Goal: Task Accomplishment & Management: Manage account settings

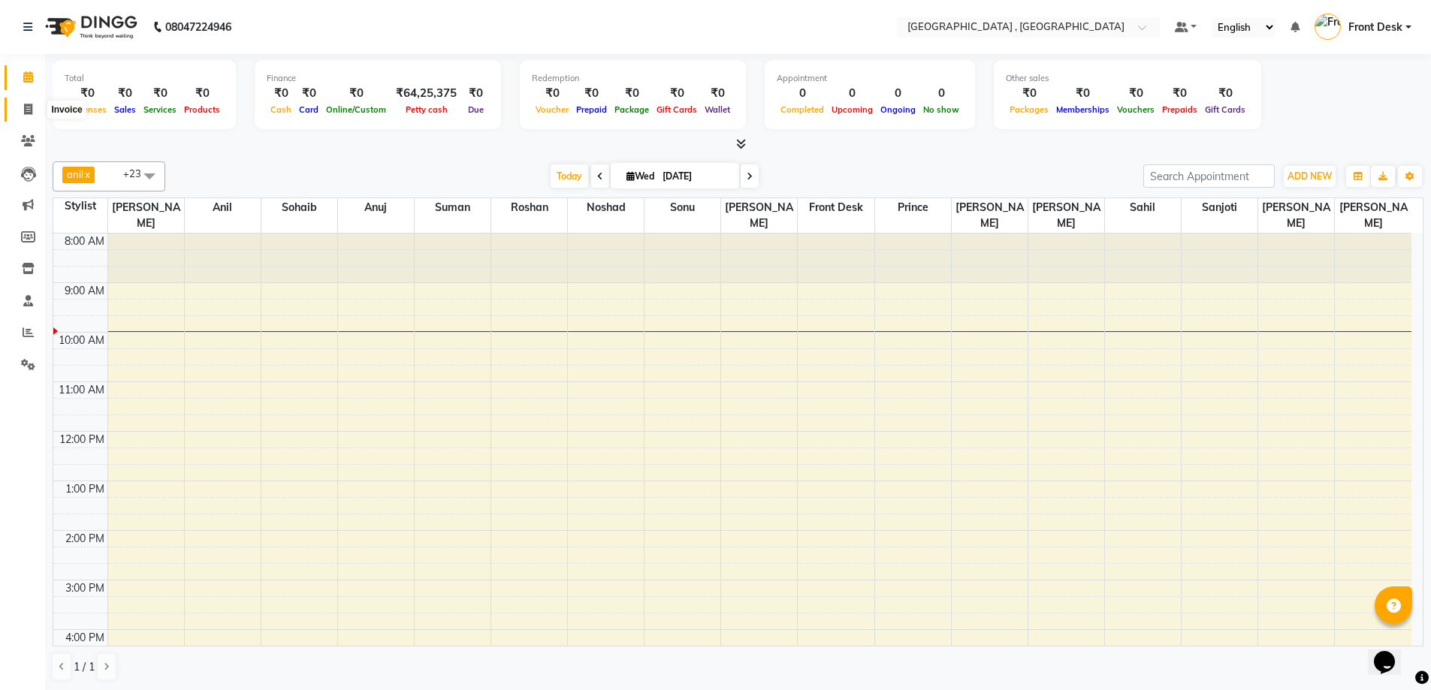
click at [30, 106] on icon at bounding box center [28, 109] width 8 height 11
select select "5111"
select select "service"
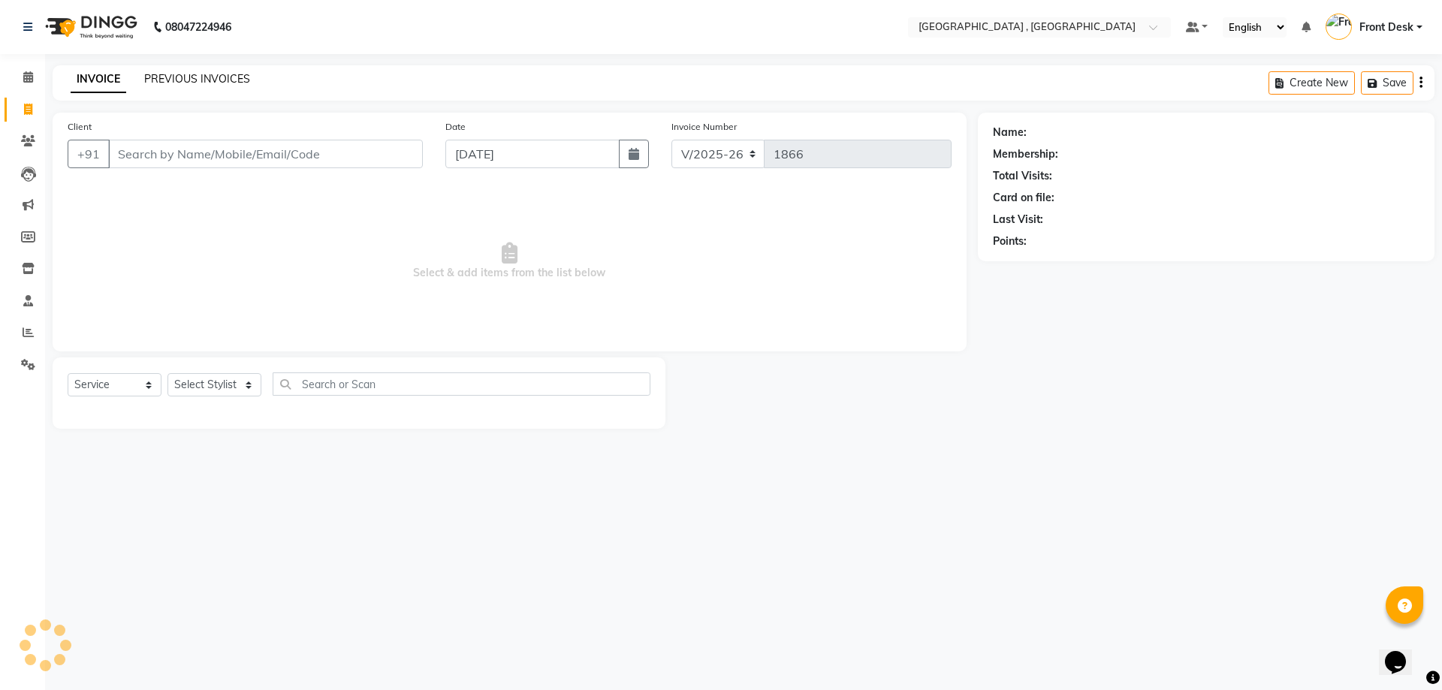
click at [188, 77] on link "PREVIOUS INVOICES" at bounding box center [197, 79] width 106 height 14
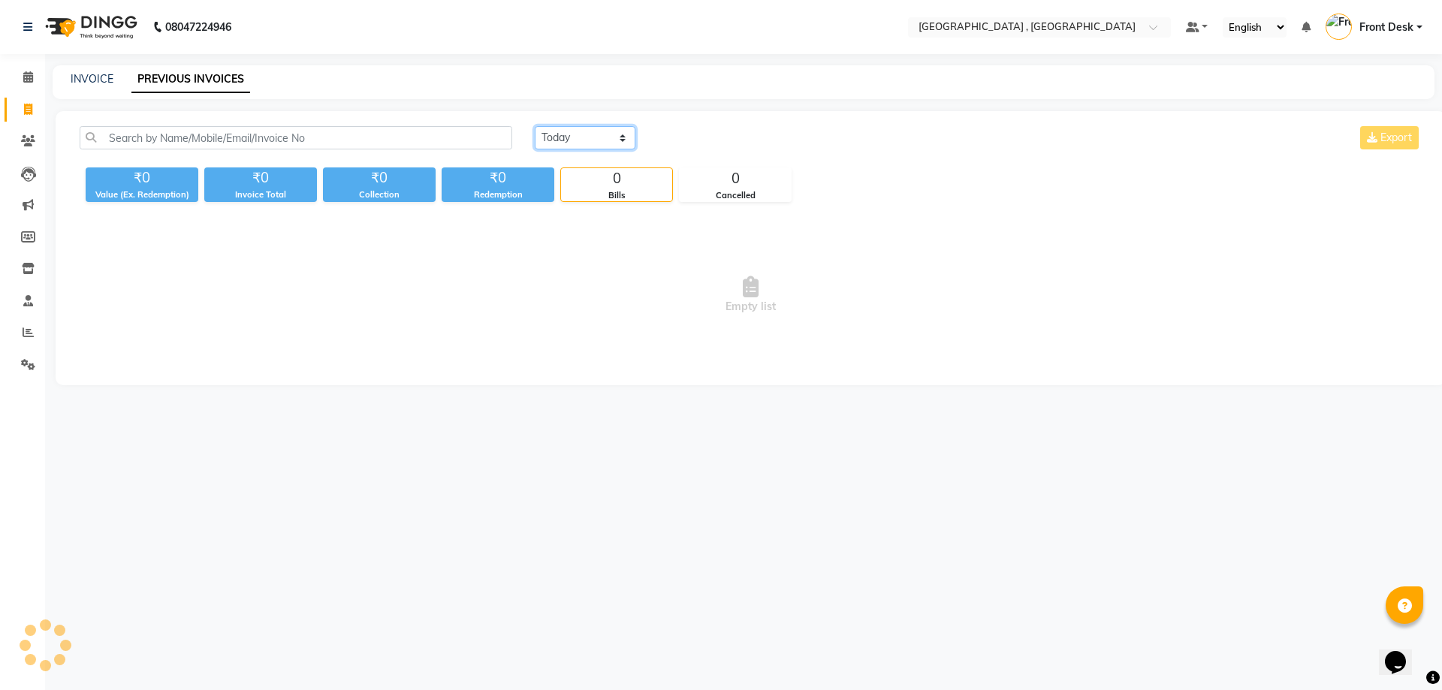
click at [578, 140] on select "Today Yesterday Custom Range" at bounding box center [585, 137] width 101 height 23
select select "yesterday"
click at [535, 126] on select "Today Yesterday Custom Range" at bounding box center [585, 137] width 101 height 23
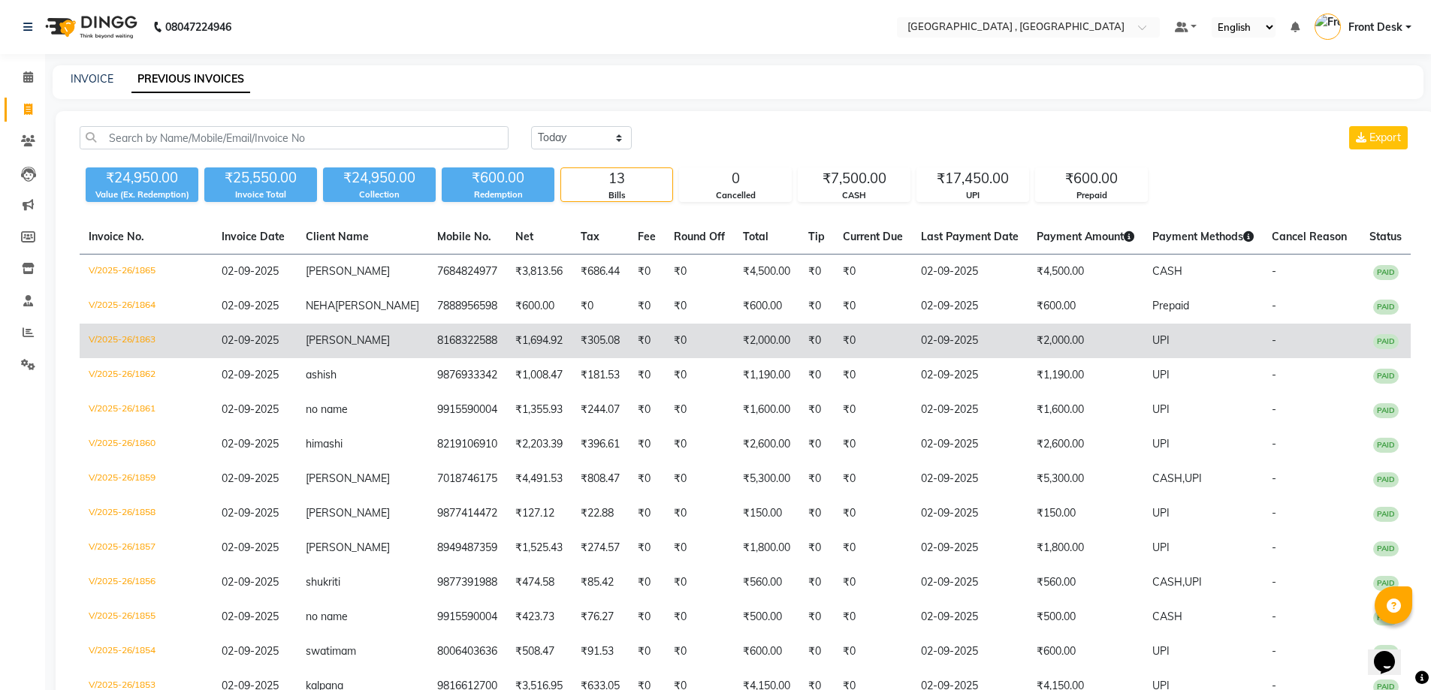
click at [428, 349] on td "8168322588" at bounding box center [467, 341] width 78 height 35
click at [339, 347] on span "monika" at bounding box center [348, 341] width 84 height 14
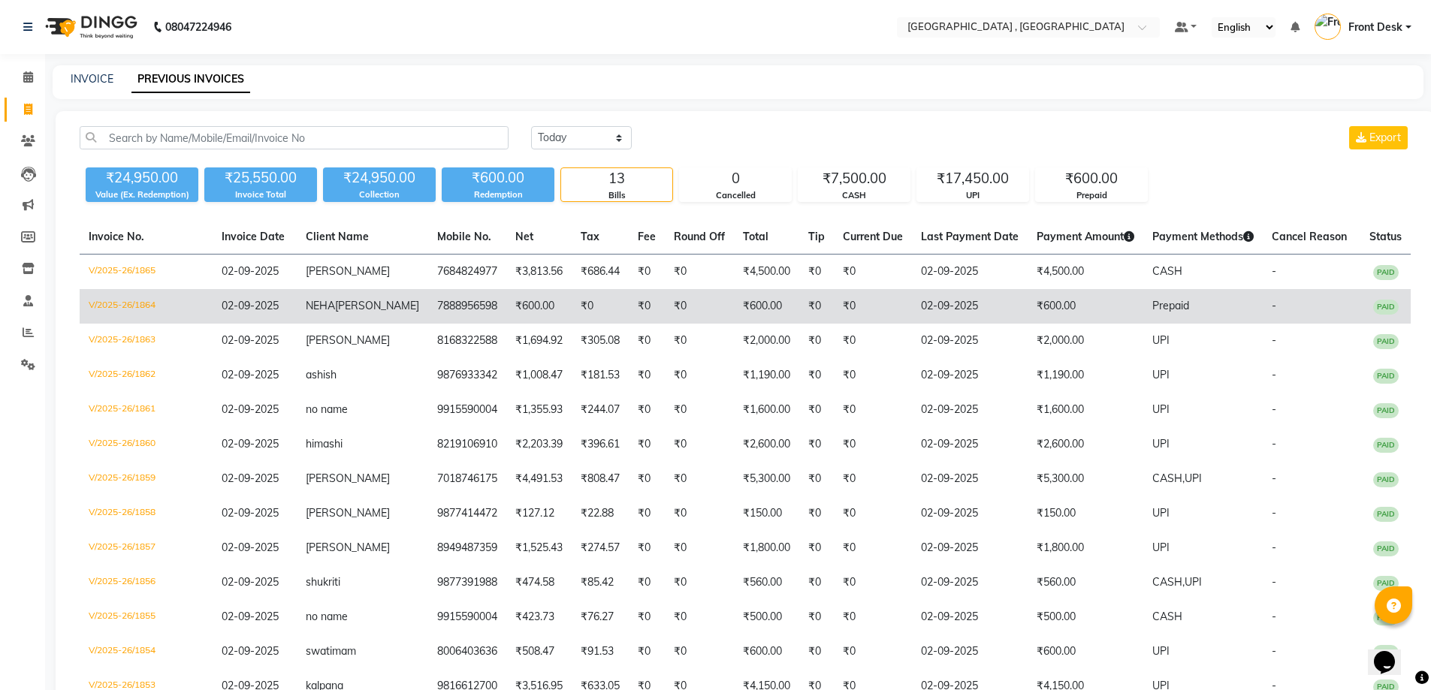
click at [428, 303] on td "7888956598" at bounding box center [467, 306] width 78 height 35
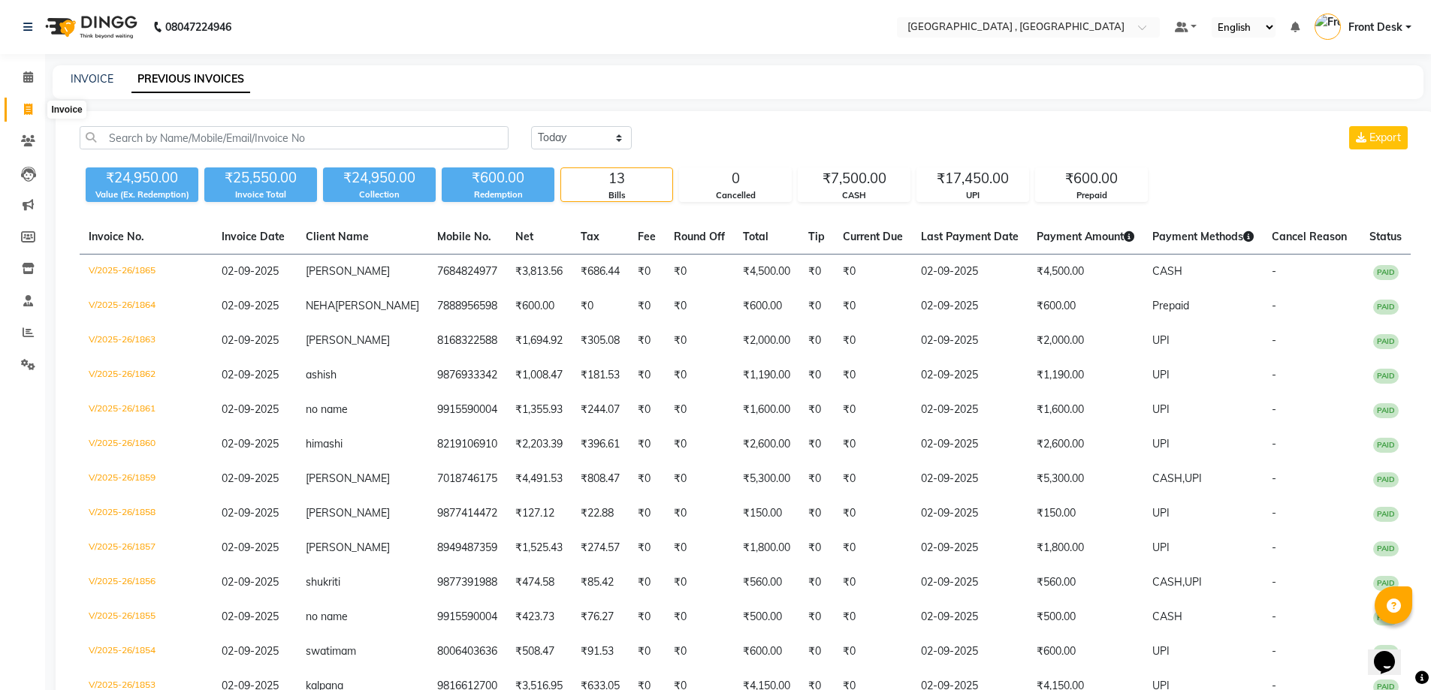
click at [29, 108] on icon at bounding box center [28, 109] width 8 height 11
select select "service"
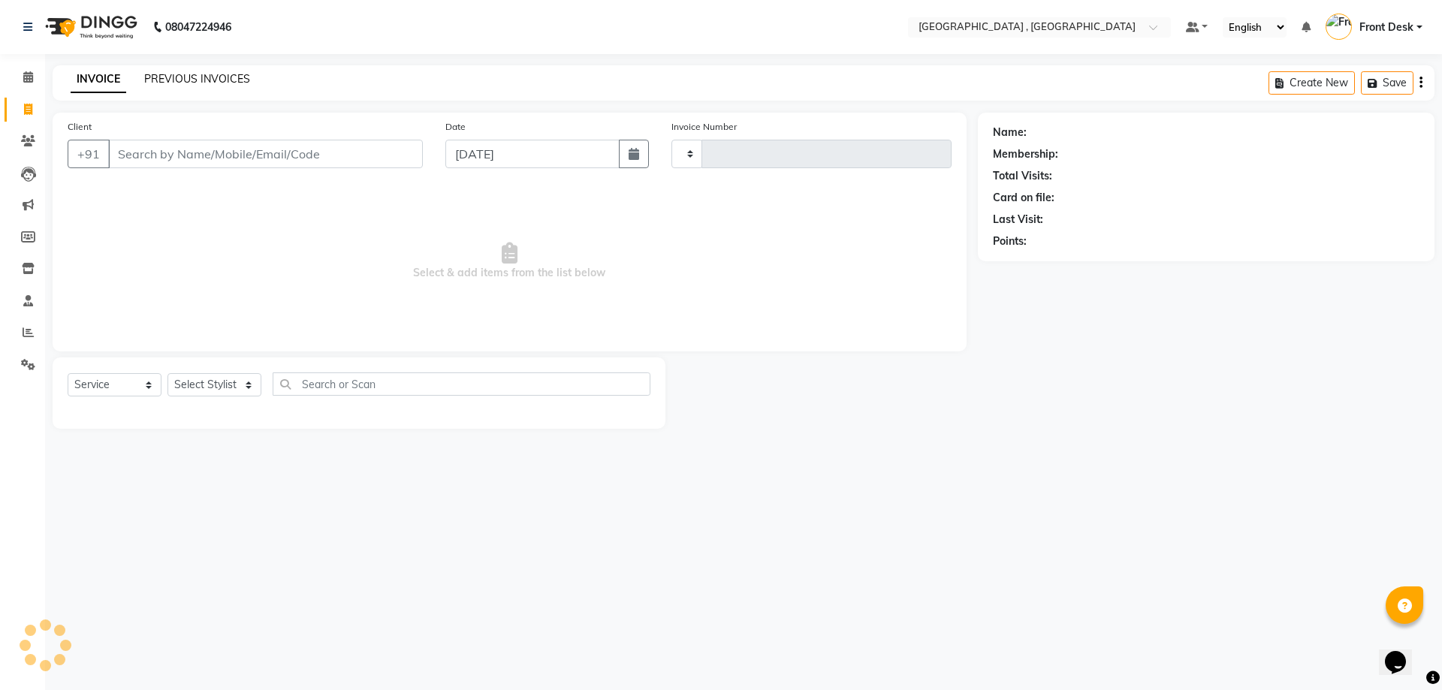
click at [186, 75] on link "PREVIOUS INVOICES" at bounding box center [197, 79] width 106 height 14
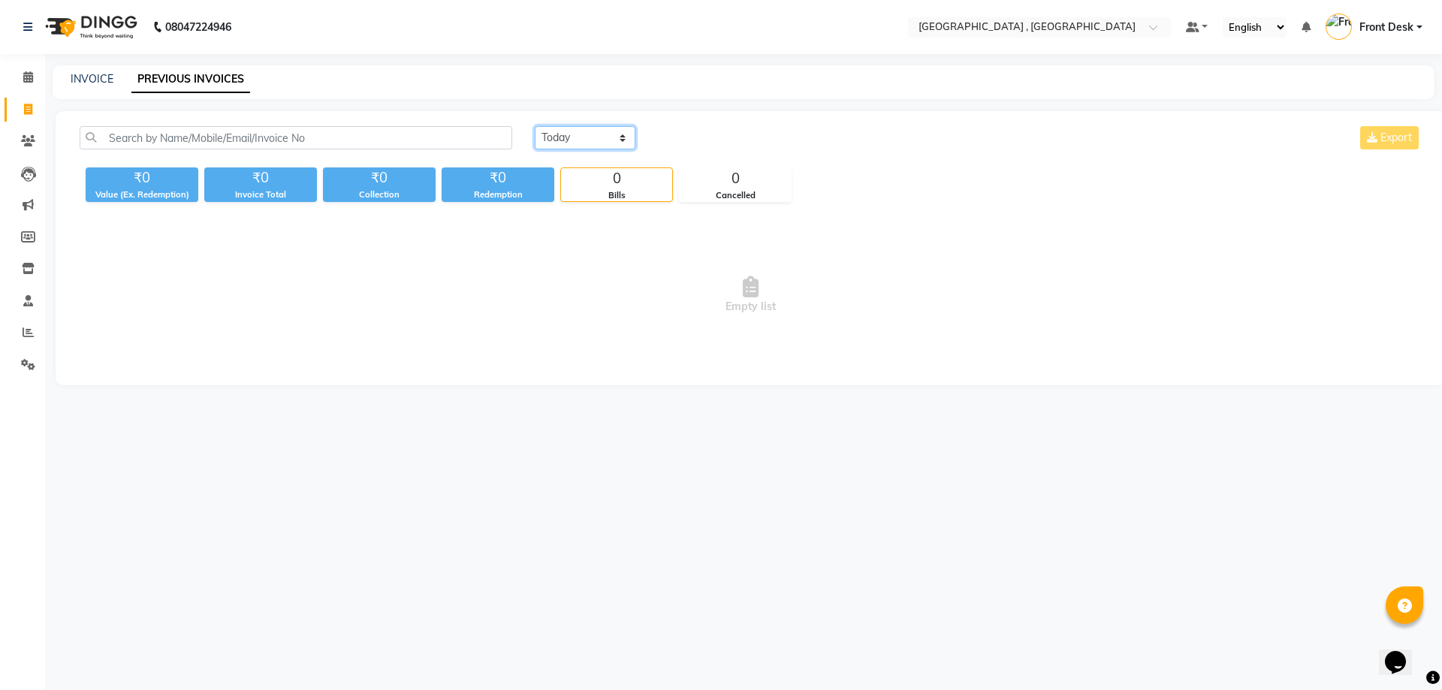
click at [580, 141] on select "Today Yesterday Custom Range" at bounding box center [585, 137] width 101 height 23
click at [535, 126] on select "Today Yesterday Custom Range" at bounding box center [585, 137] width 101 height 23
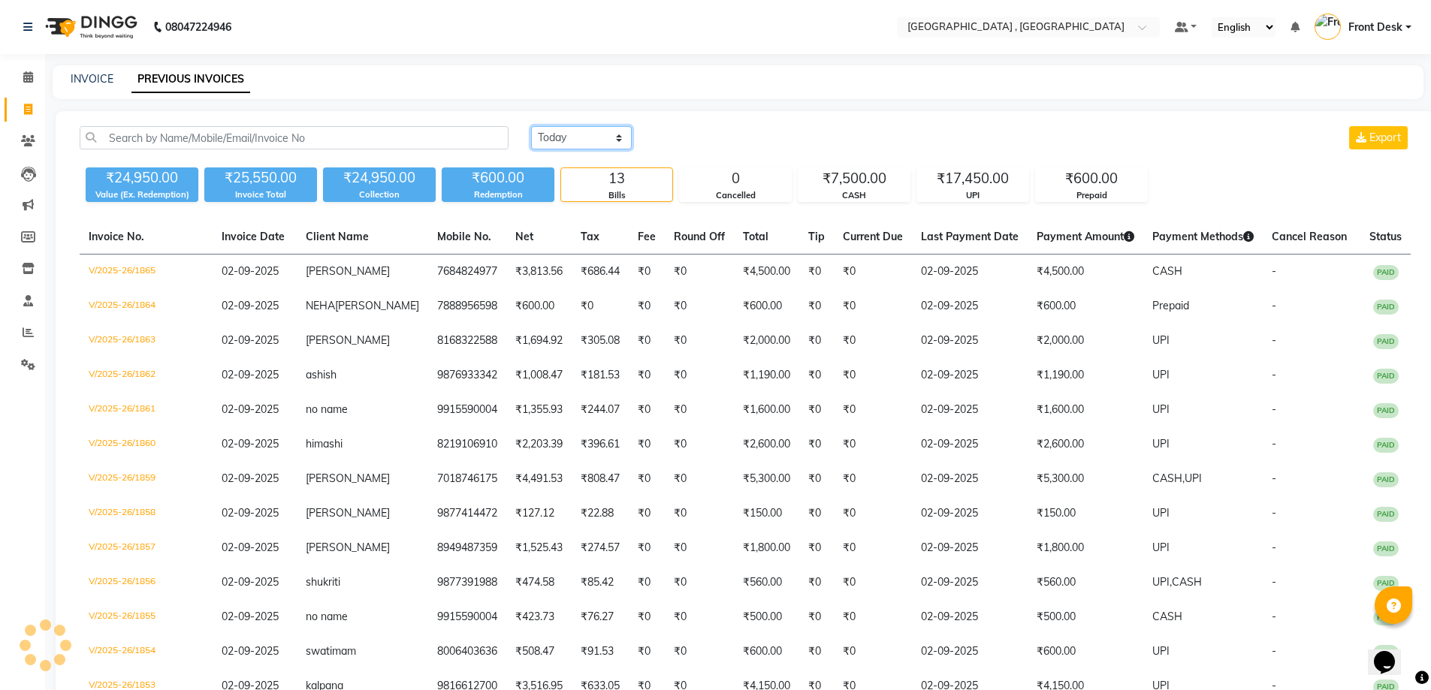
click at [566, 138] on select "Today Yesterday Custom Range" at bounding box center [581, 137] width 101 height 23
select select "range"
click at [531, 126] on select "Today Yesterday Custom Range" at bounding box center [581, 137] width 101 height 23
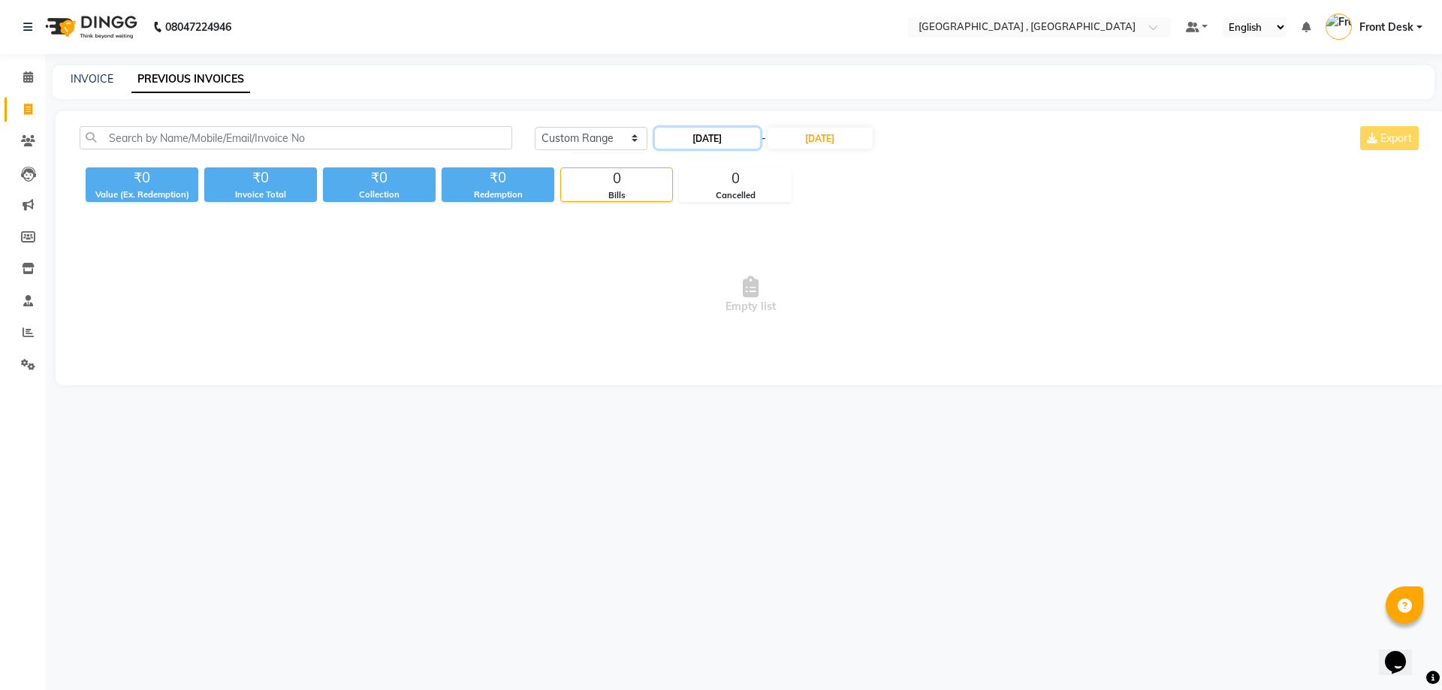
click at [708, 131] on input "03-09-2025" at bounding box center [707, 138] width 105 height 21
select select "9"
select select "2025"
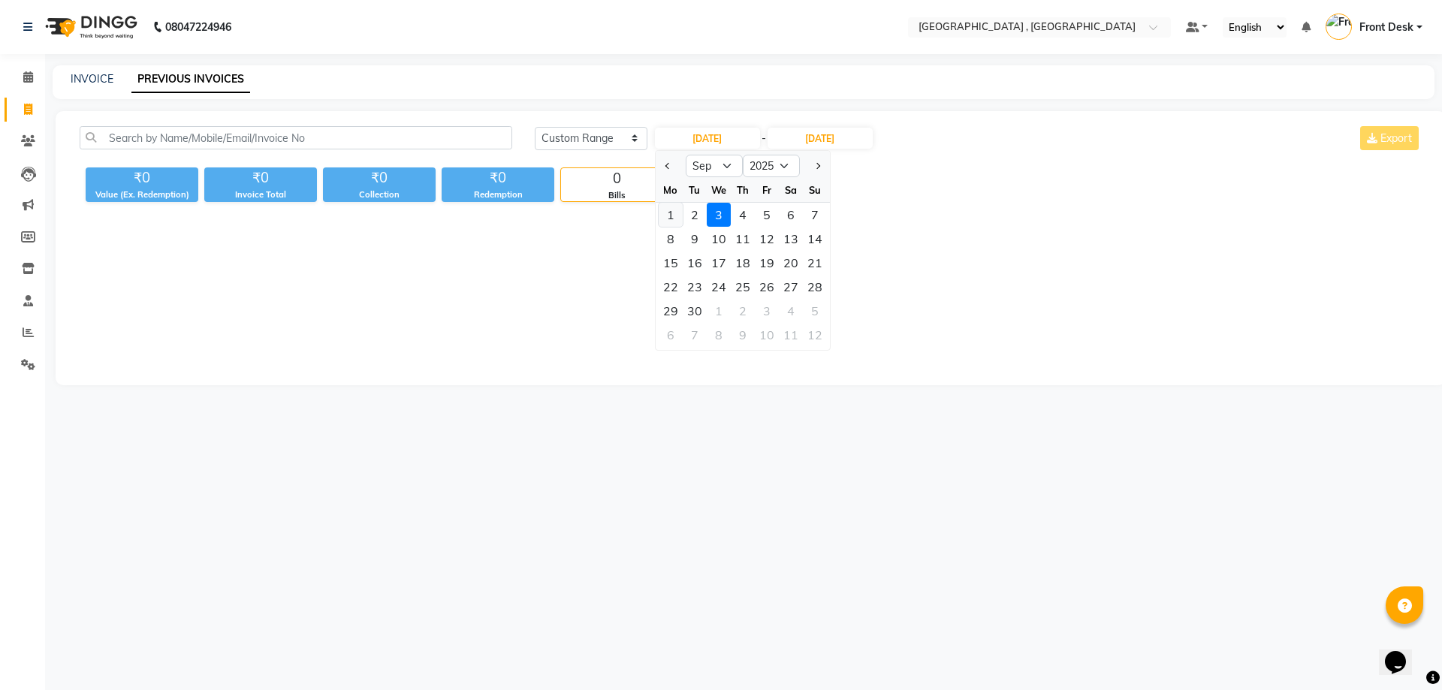
click at [677, 218] on div "1" at bounding box center [671, 215] width 24 height 24
type input "01-09-2025"
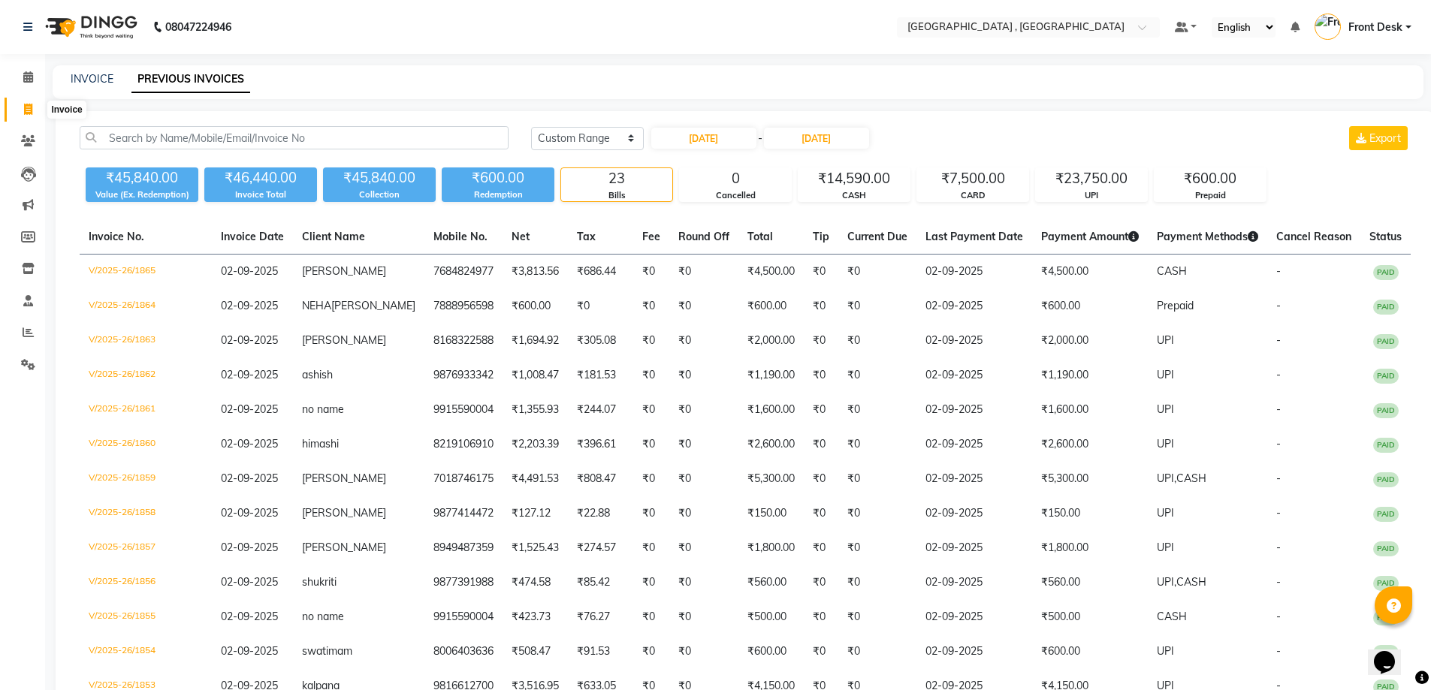
click at [30, 106] on icon at bounding box center [28, 109] width 8 height 11
select select "5111"
select select "service"
